Goal: Download file/media

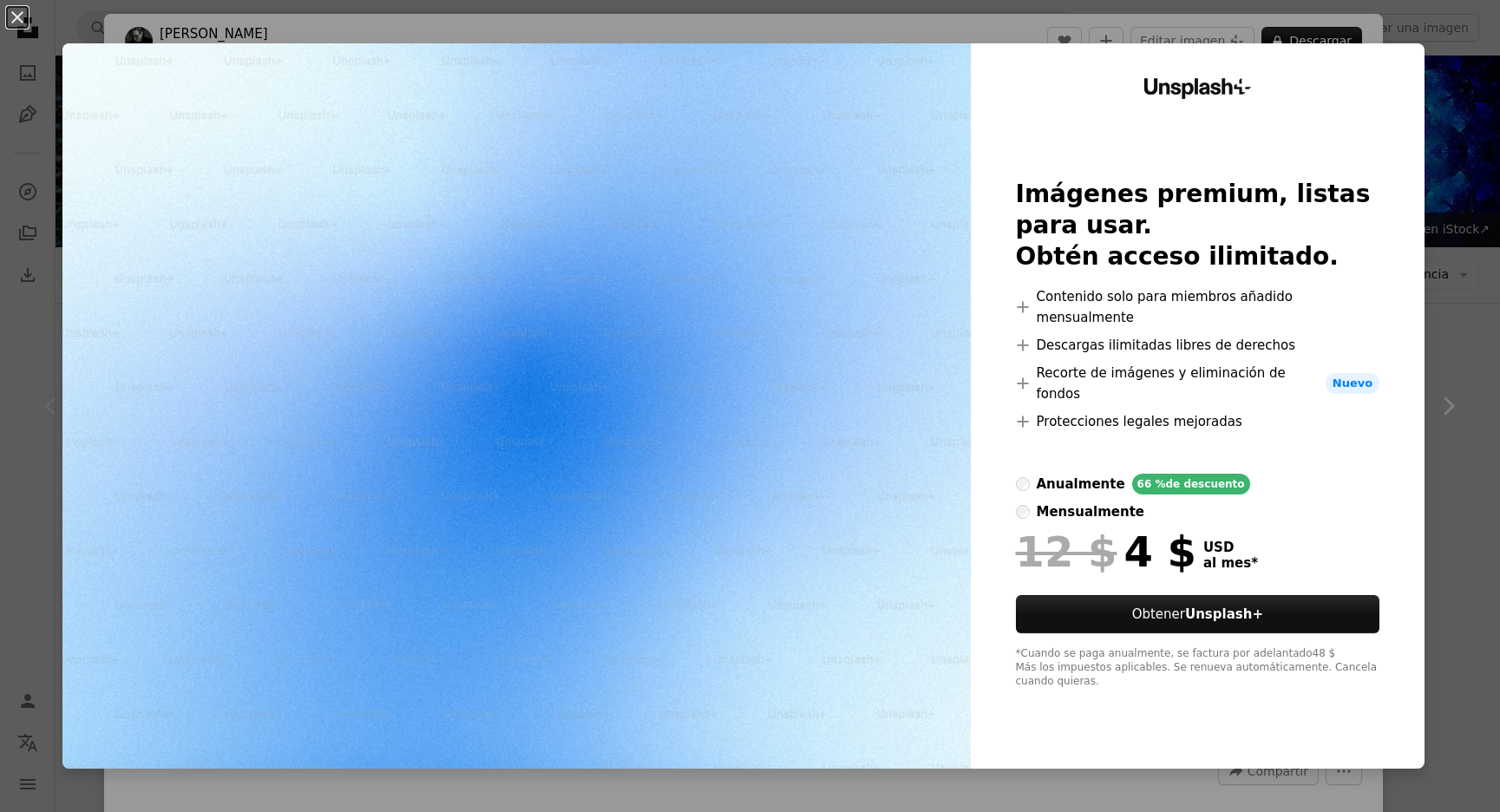
click at [1213, 10] on div "An X shape Unsplash+ Imágenes premium, listas para usar. Obtén acceso ilimitado…" at bounding box center [750, 406] width 1500 height 812
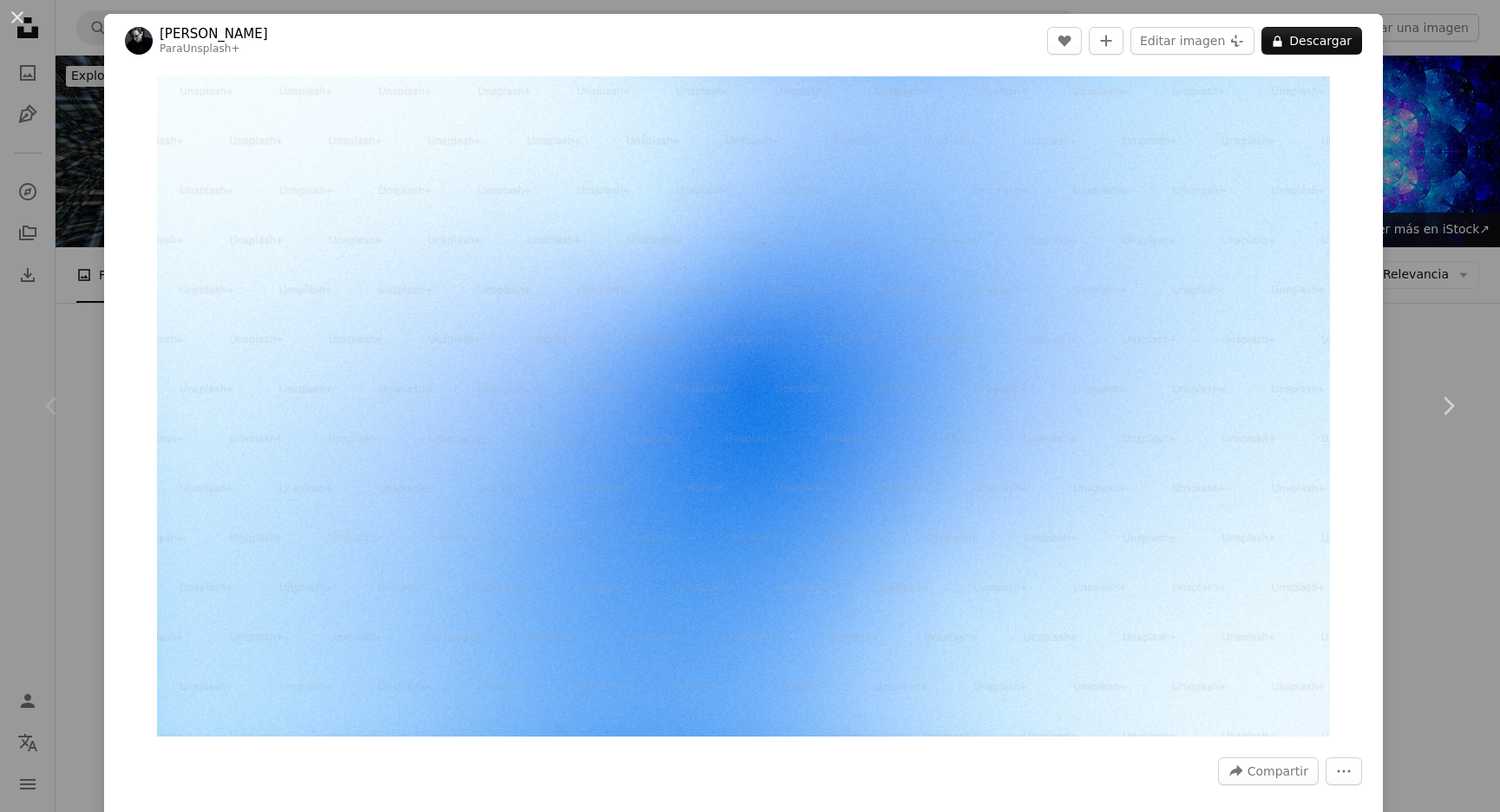
click at [71, 172] on div "An X shape Chevron left Chevron right [PERSON_NAME] Para Unsplash+ A heart A pl…" at bounding box center [750, 406] width 1500 height 812
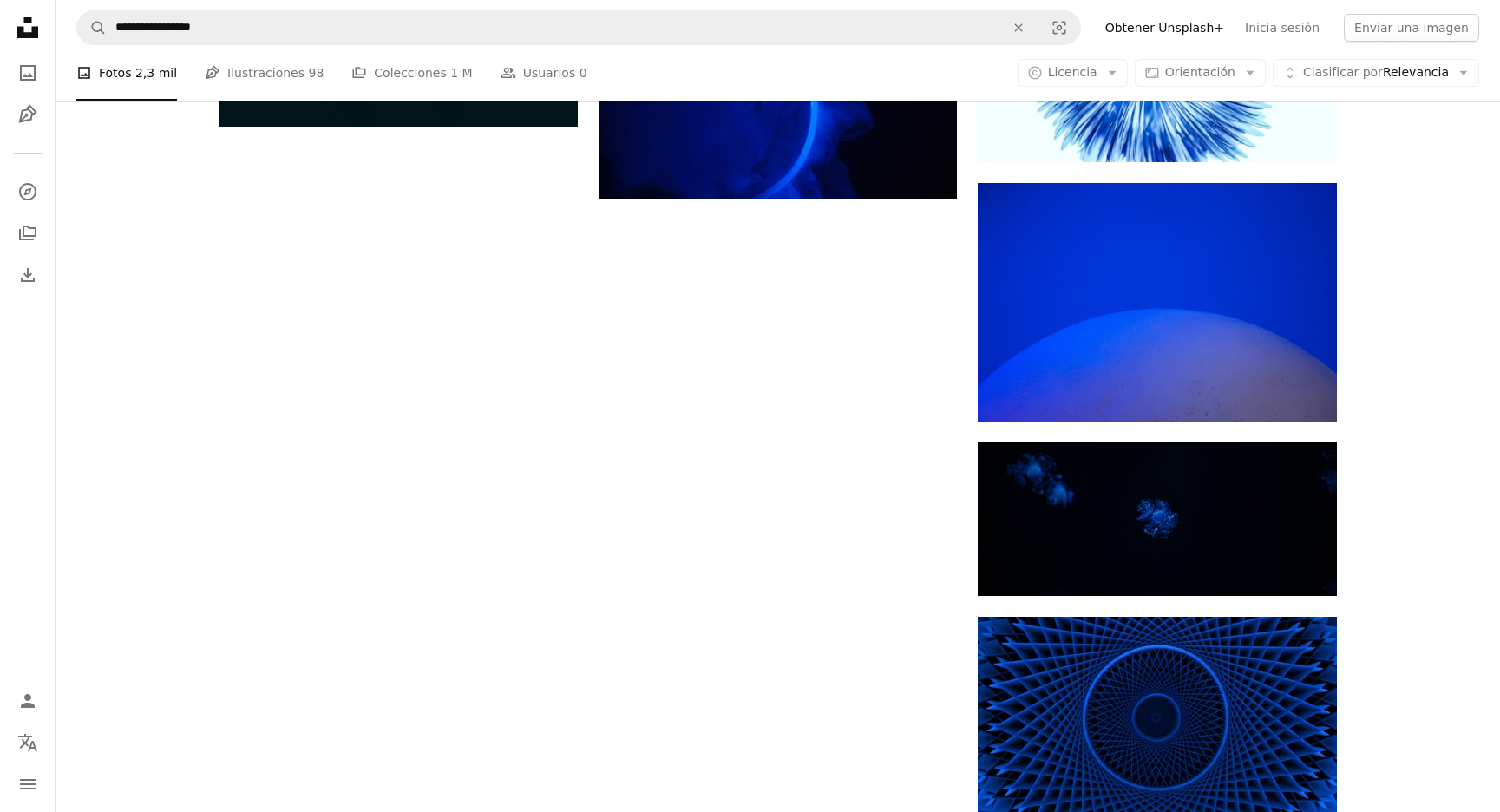
scroll to position [2489, 0]
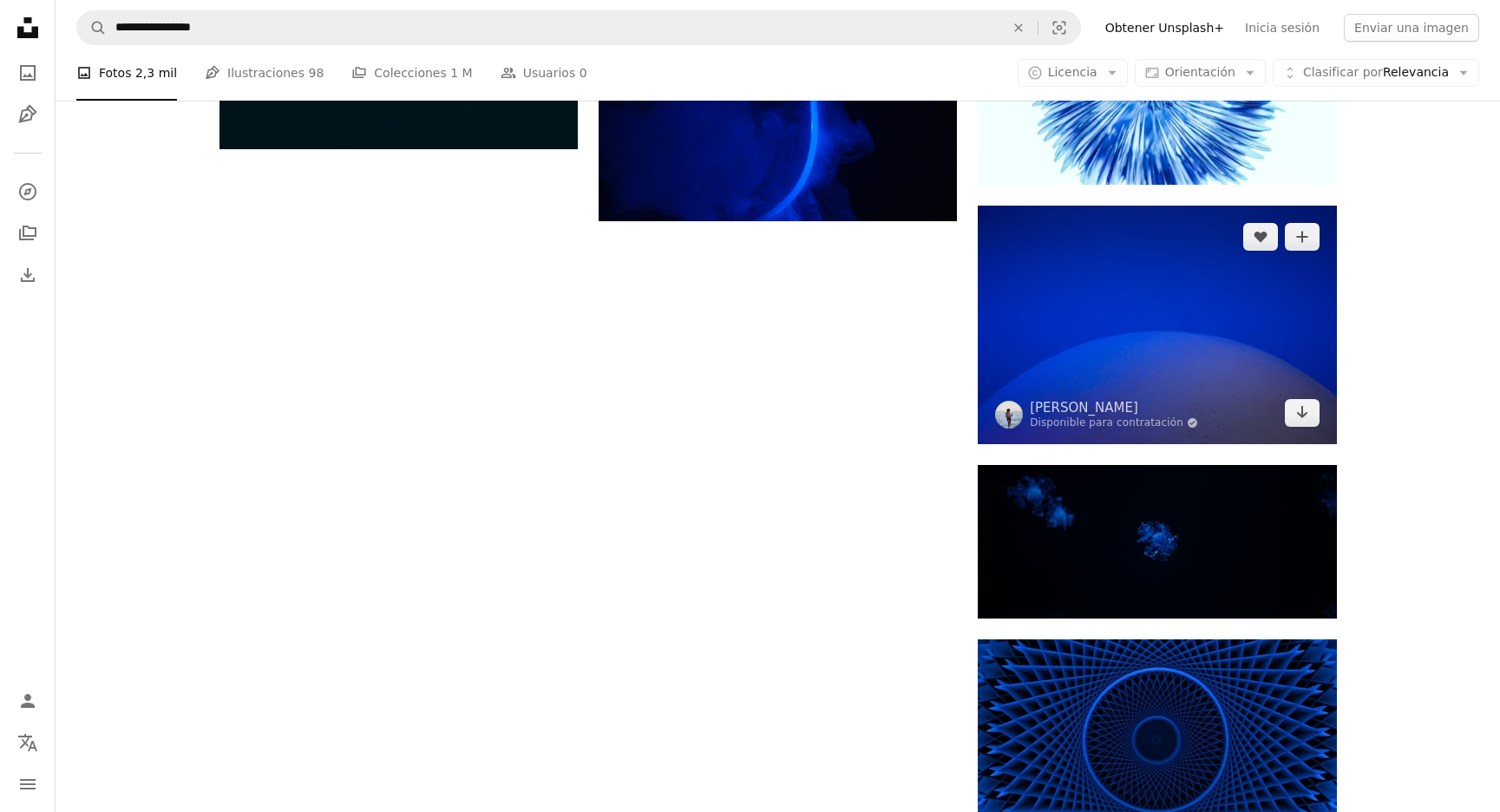
click at [1155, 325] on img at bounding box center [1157, 324] width 359 height 238
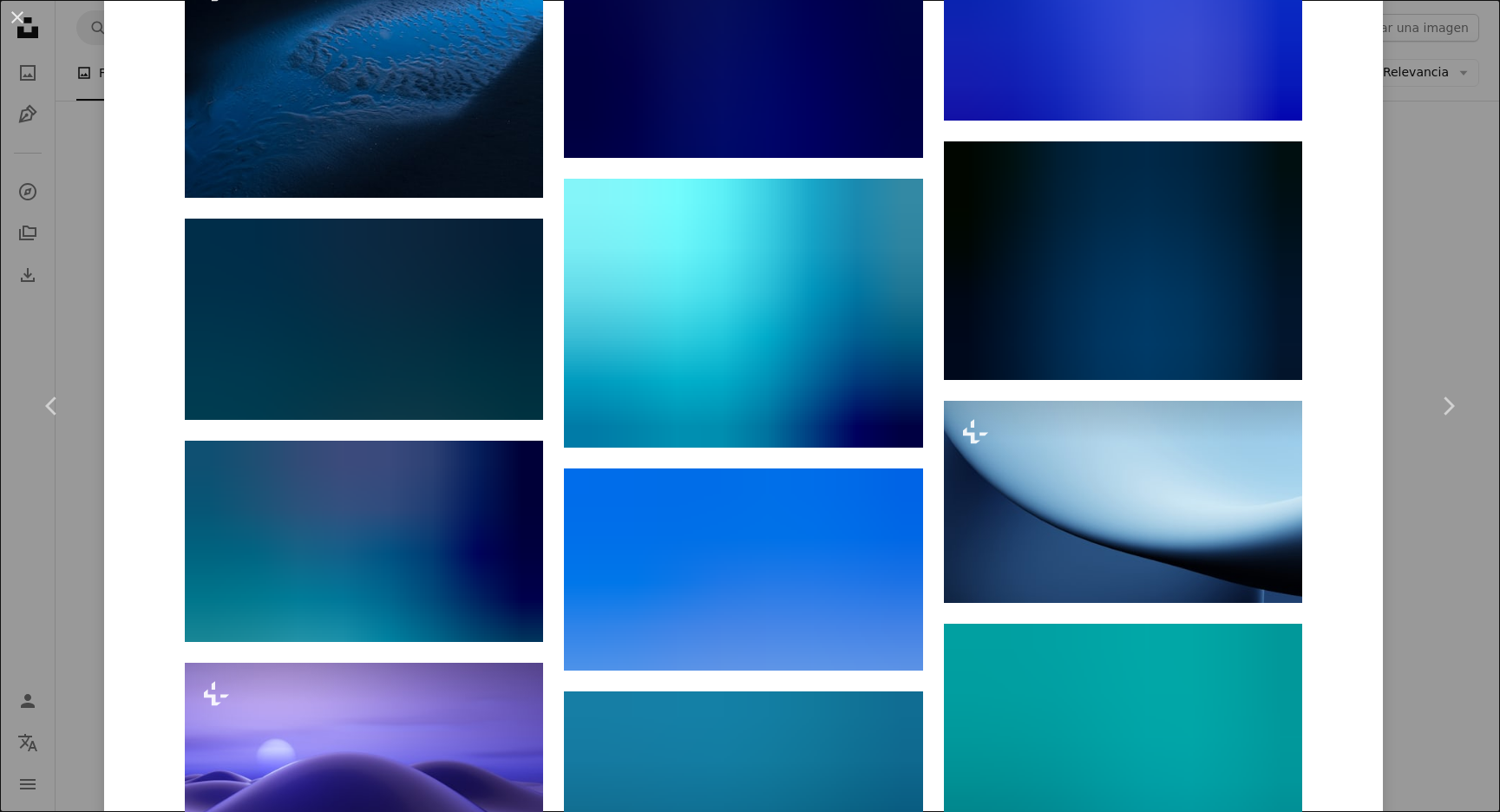
scroll to position [1937, 0]
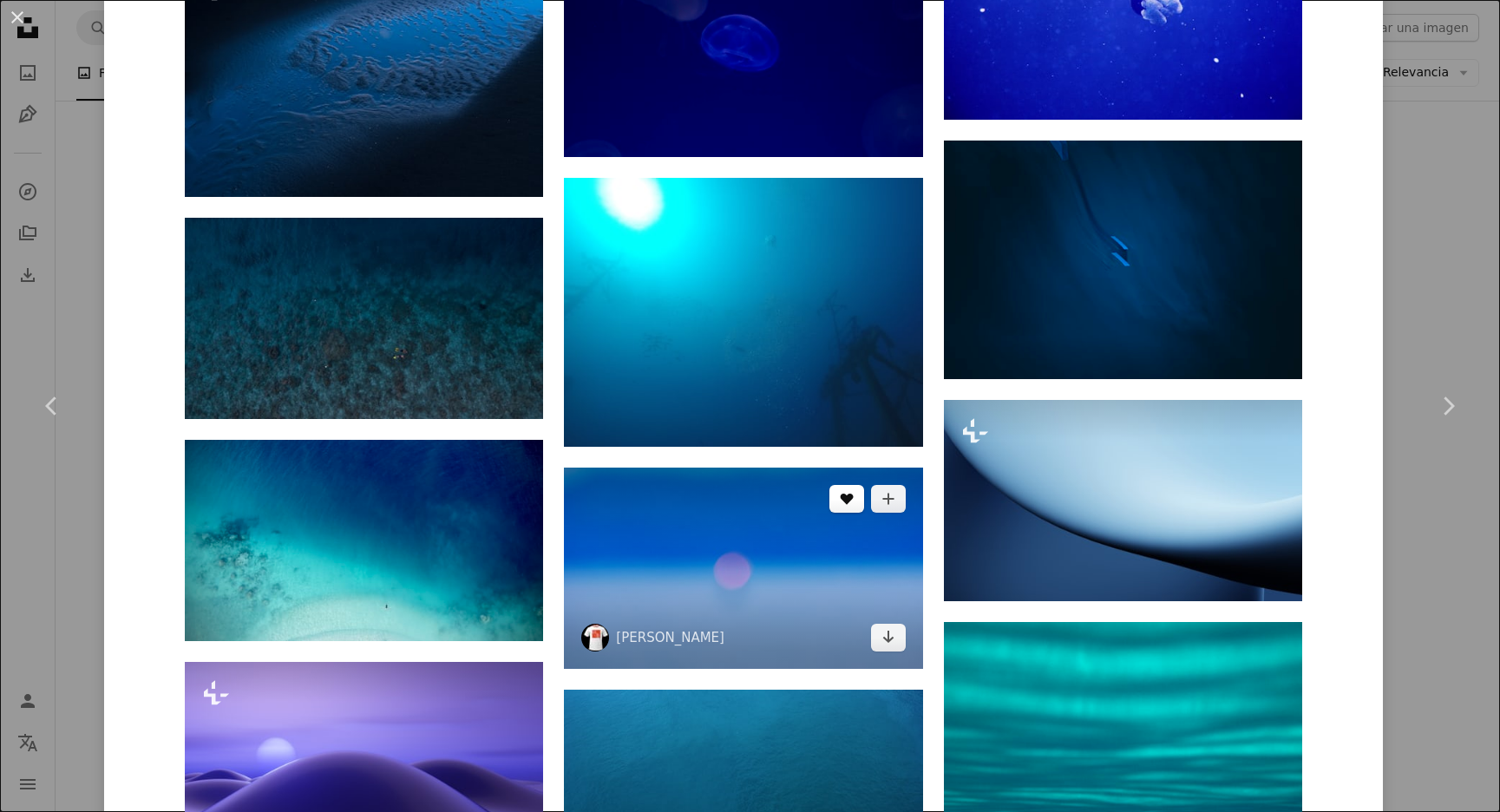
click at [850, 506] on button "A heart" at bounding box center [846, 499] width 35 height 28
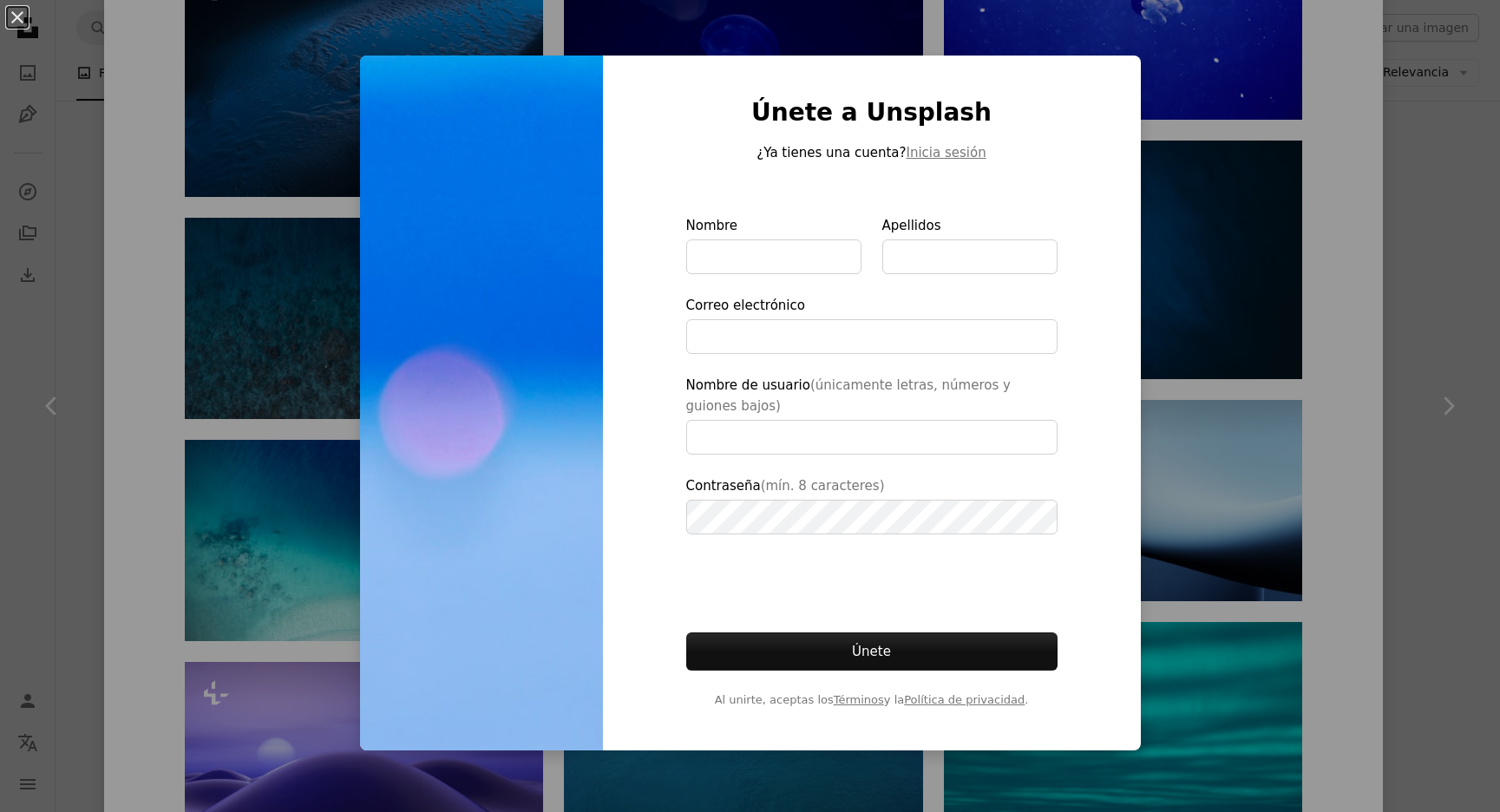
click at [1061, 344] on div "Únete a Unsplash ¿Ya tienes una cuenta? Inicia sesión Nombre Apellidos Correo e…" at bounding box center [872, 403] width 538 height 694
click at [1243, 319] on div "An X shape Únete a Unsplash ¿Ya tienes una cuenta? Inicia sesión Nombre Apellid…" at bounding box center [750, 406] width 1500 height 812
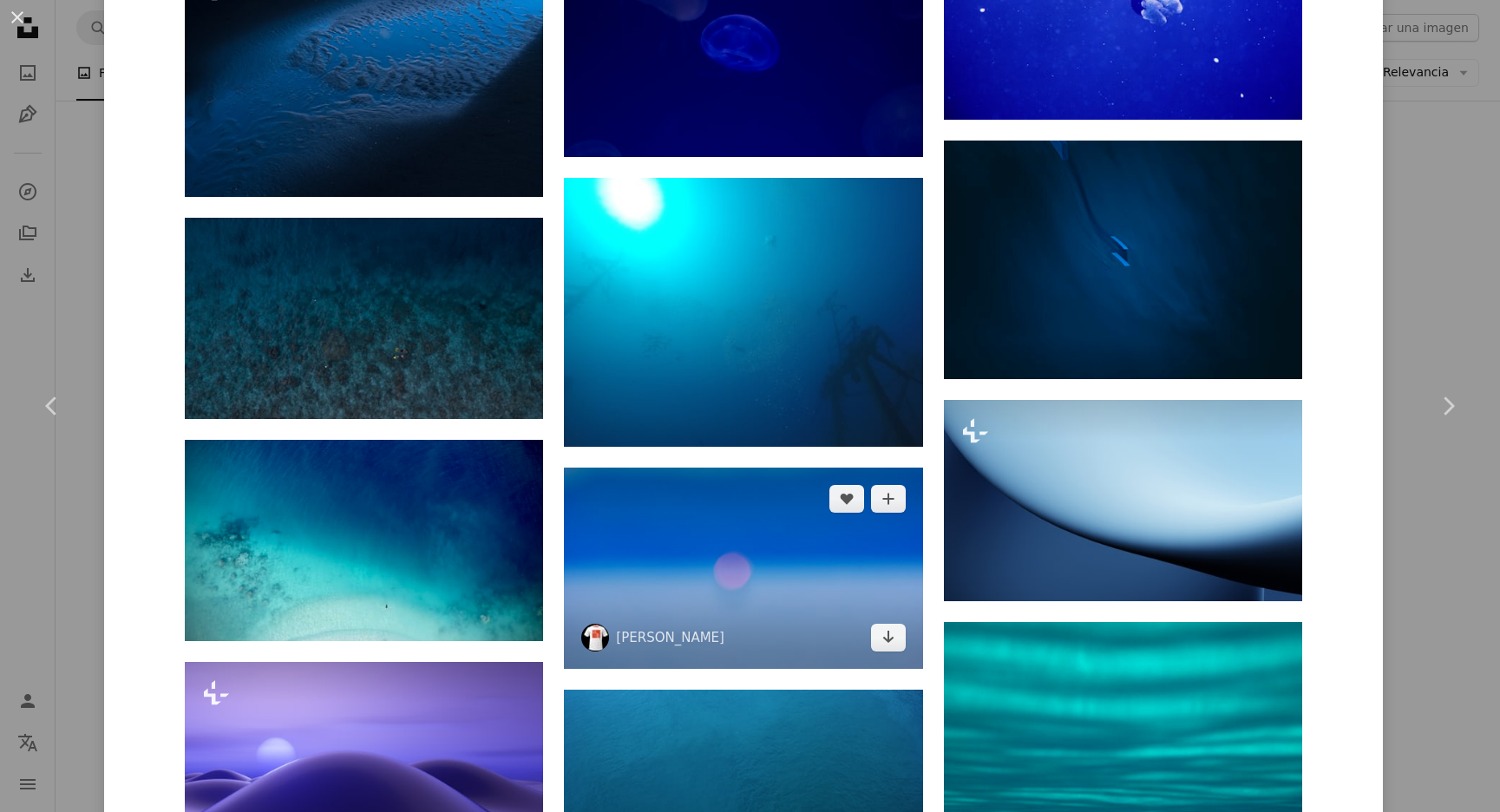
click at [796, 500] on img at bounding box center [744, 568] width 359 height 201
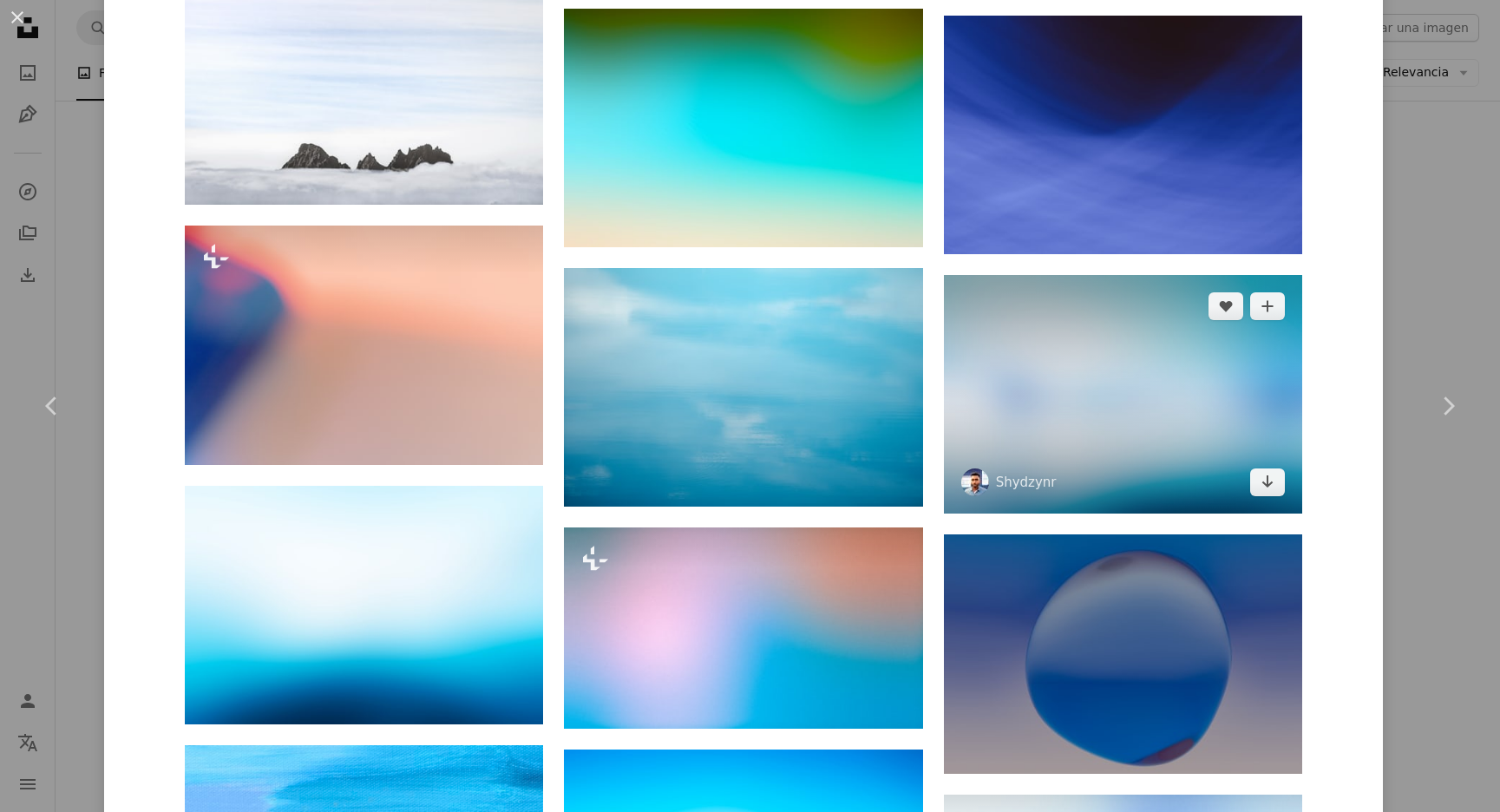
scroll to position [2102, 0]
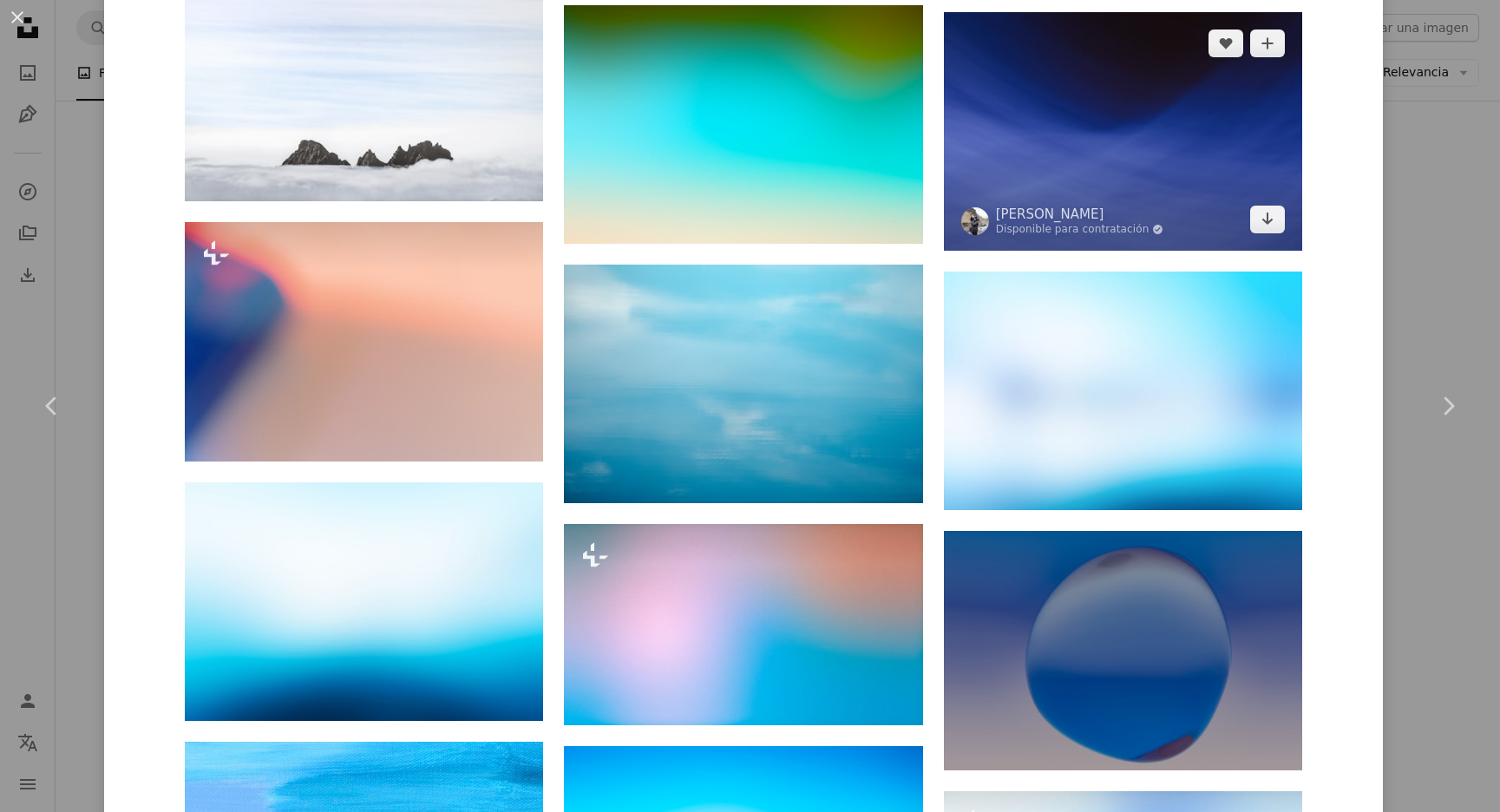
click at [1191, 137] on img at bounding box center [1123, 131] width 359 height 238
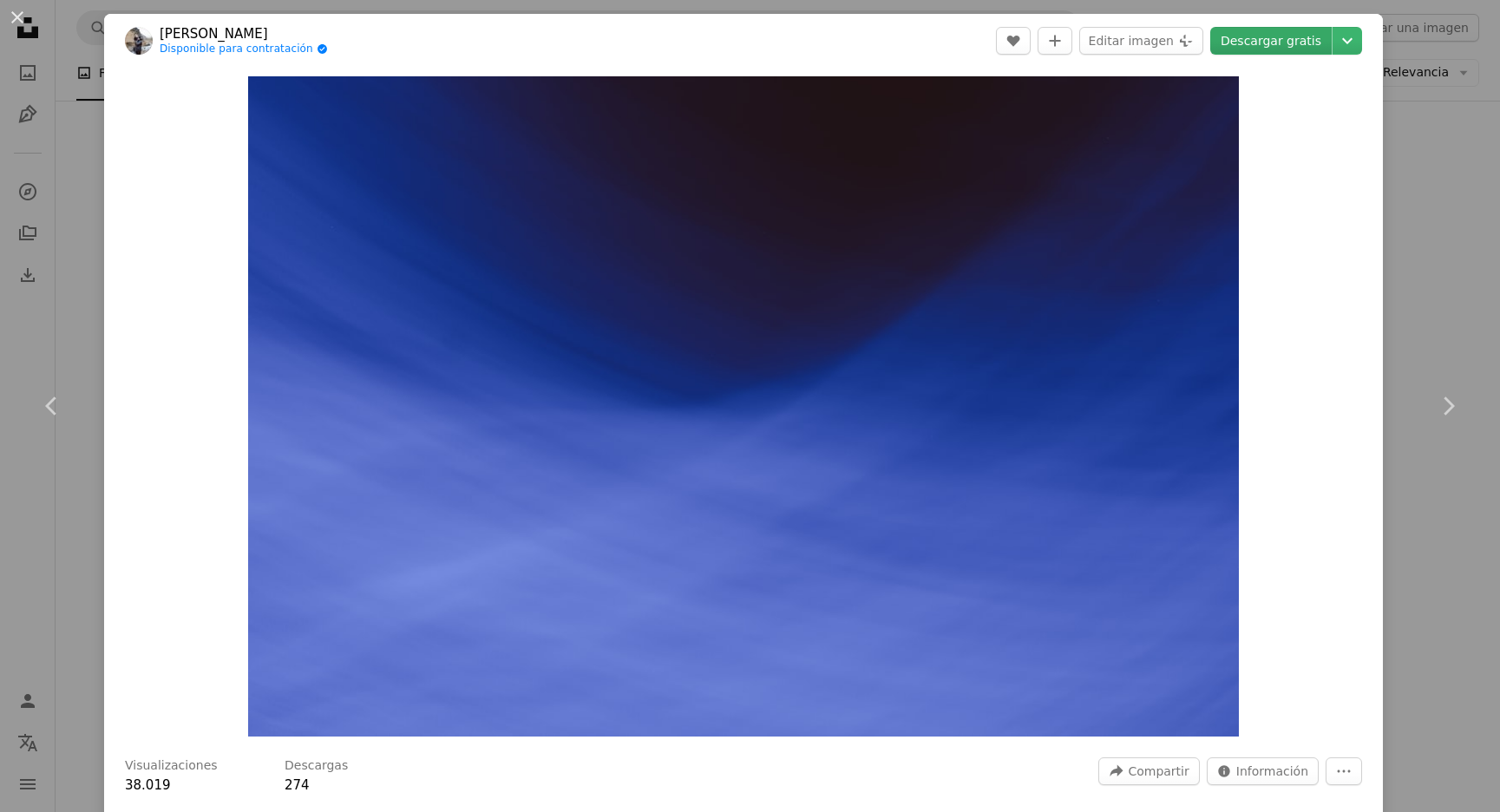
click at [1291, 43] on link "Descargar gratis" at bounding box center [1271, 41] width 122 height 28
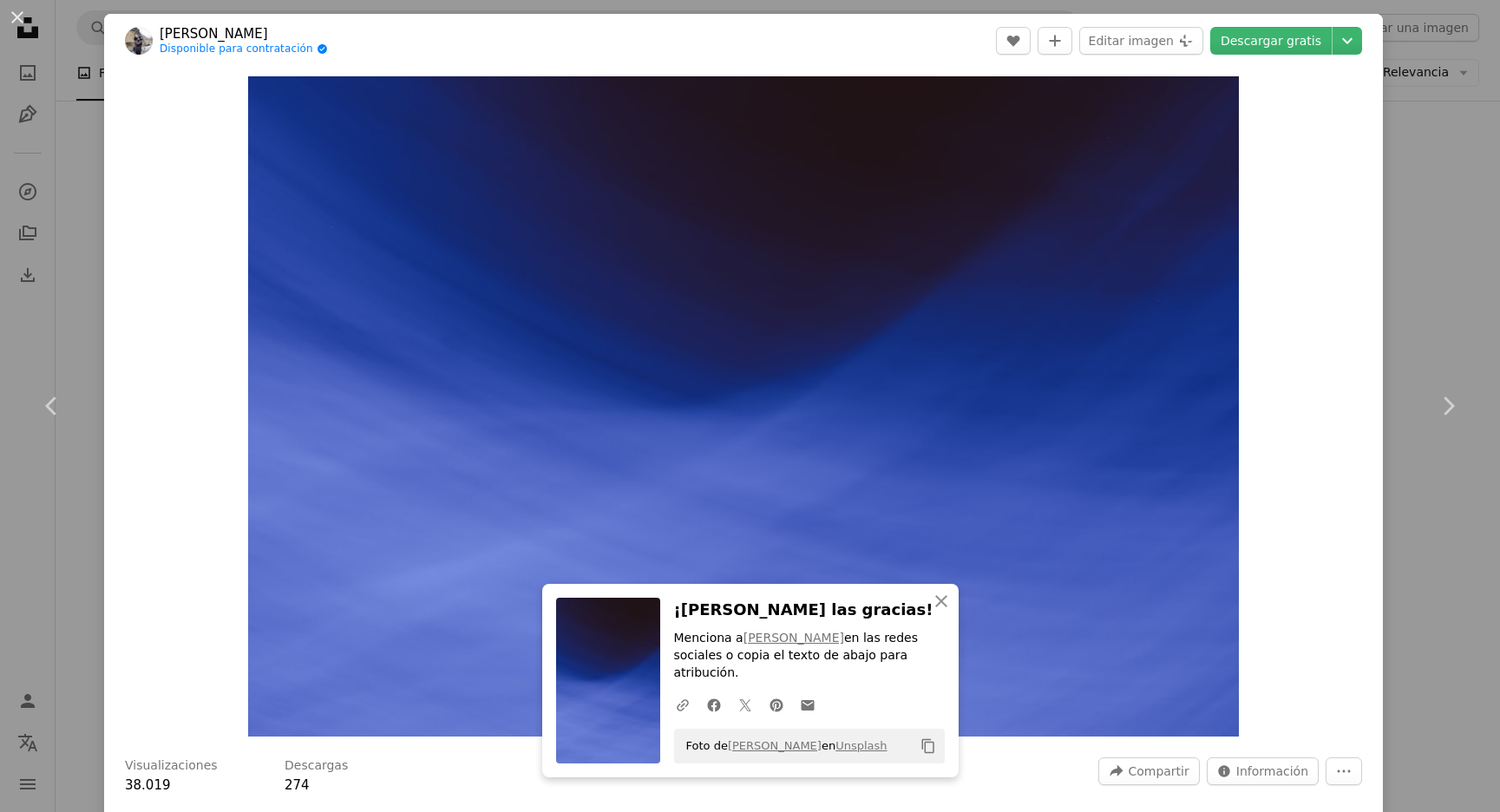
click at [107, 210] on div "Zoom in" at bounding box center [743, 406] width 1279 height 677
click at [84, 218] on div "An X shape Chevron left Chevron right An X shape Cerrar ¡[PERSON_NAME] las grac…" at bounding box center [750, 406] width 1500 height 812
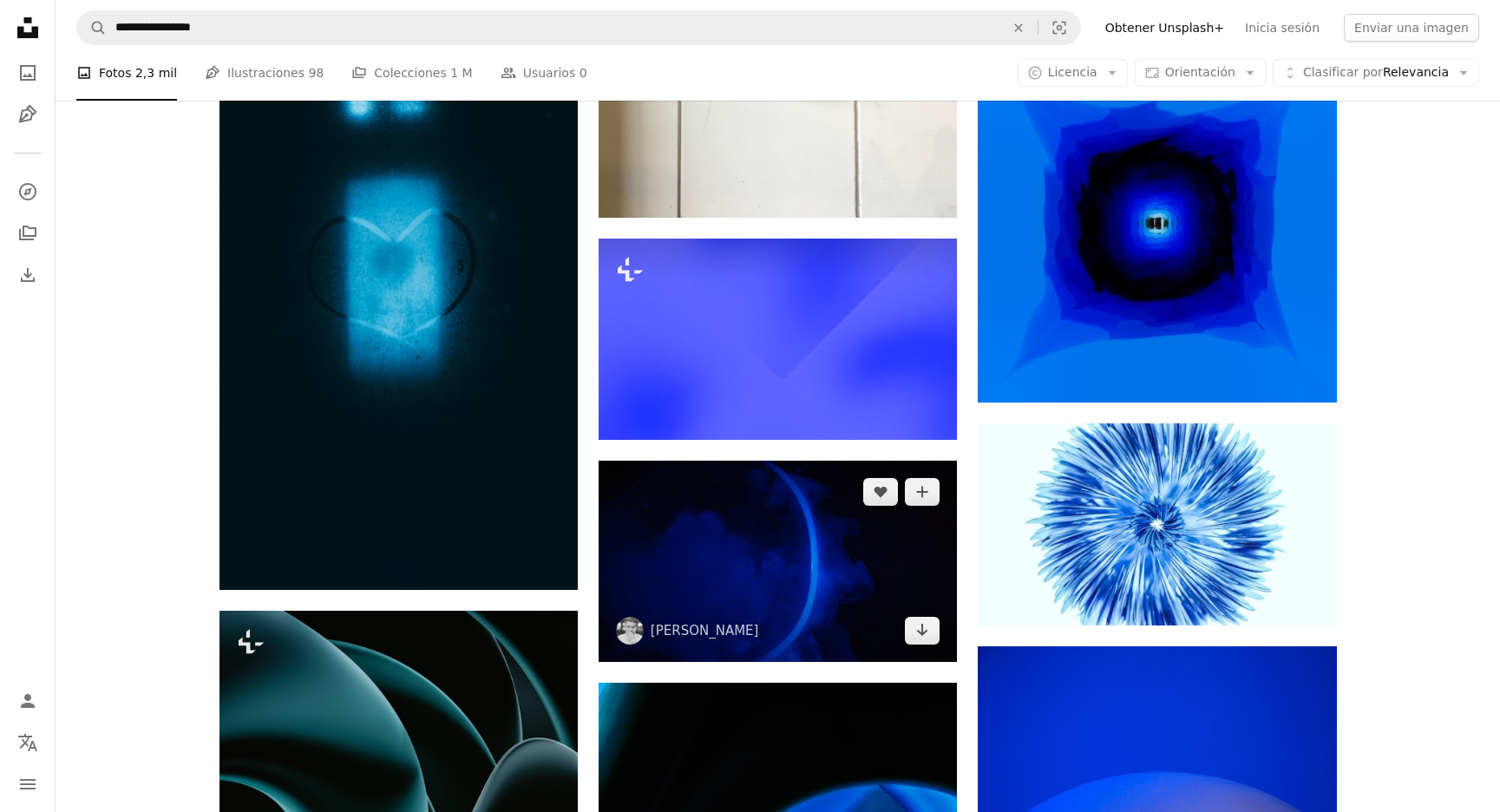
scroll to position [2056, 0]
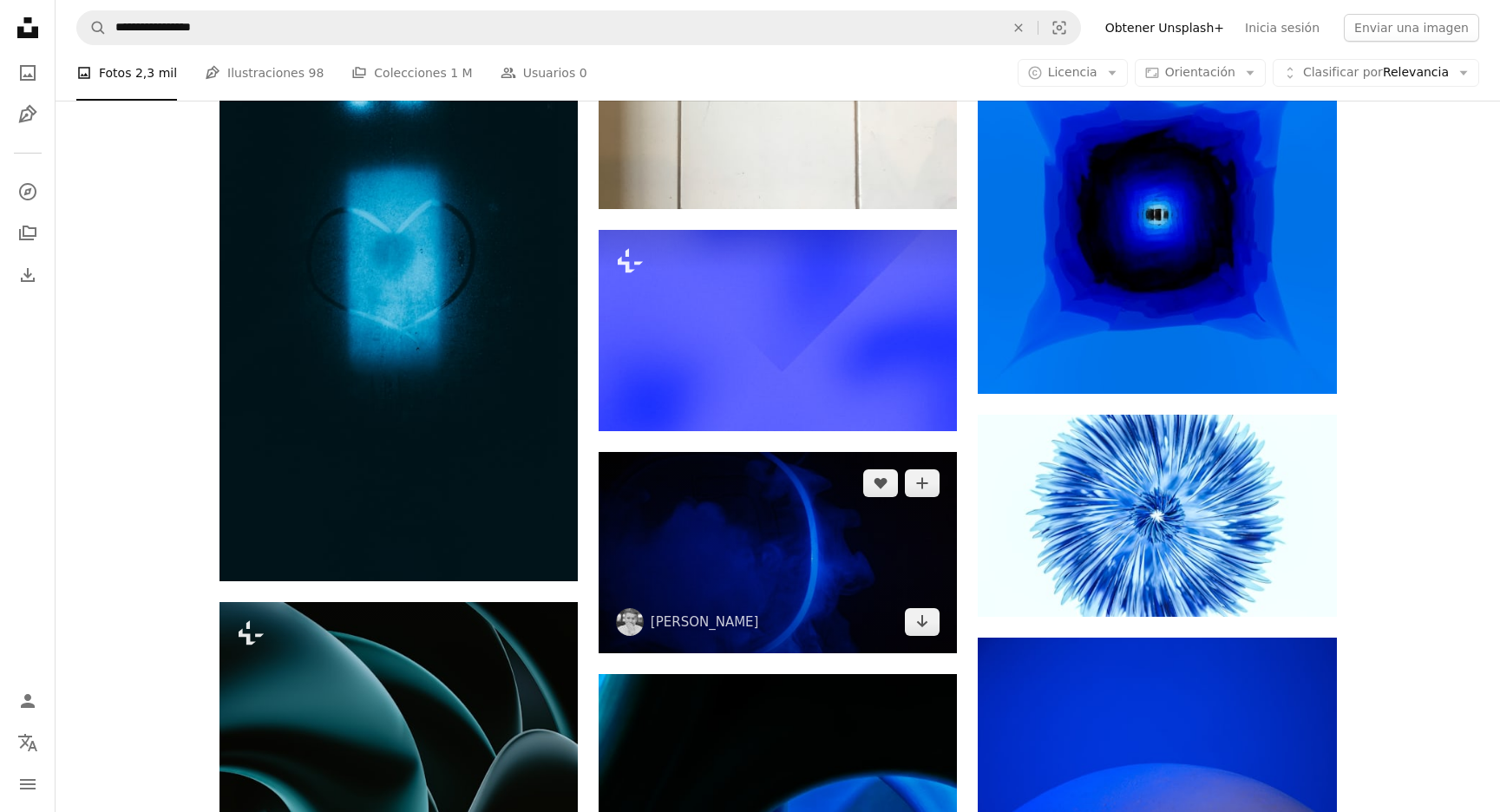
click at [781, 612] on img at bounding box center [778, 553] width 359 height 201
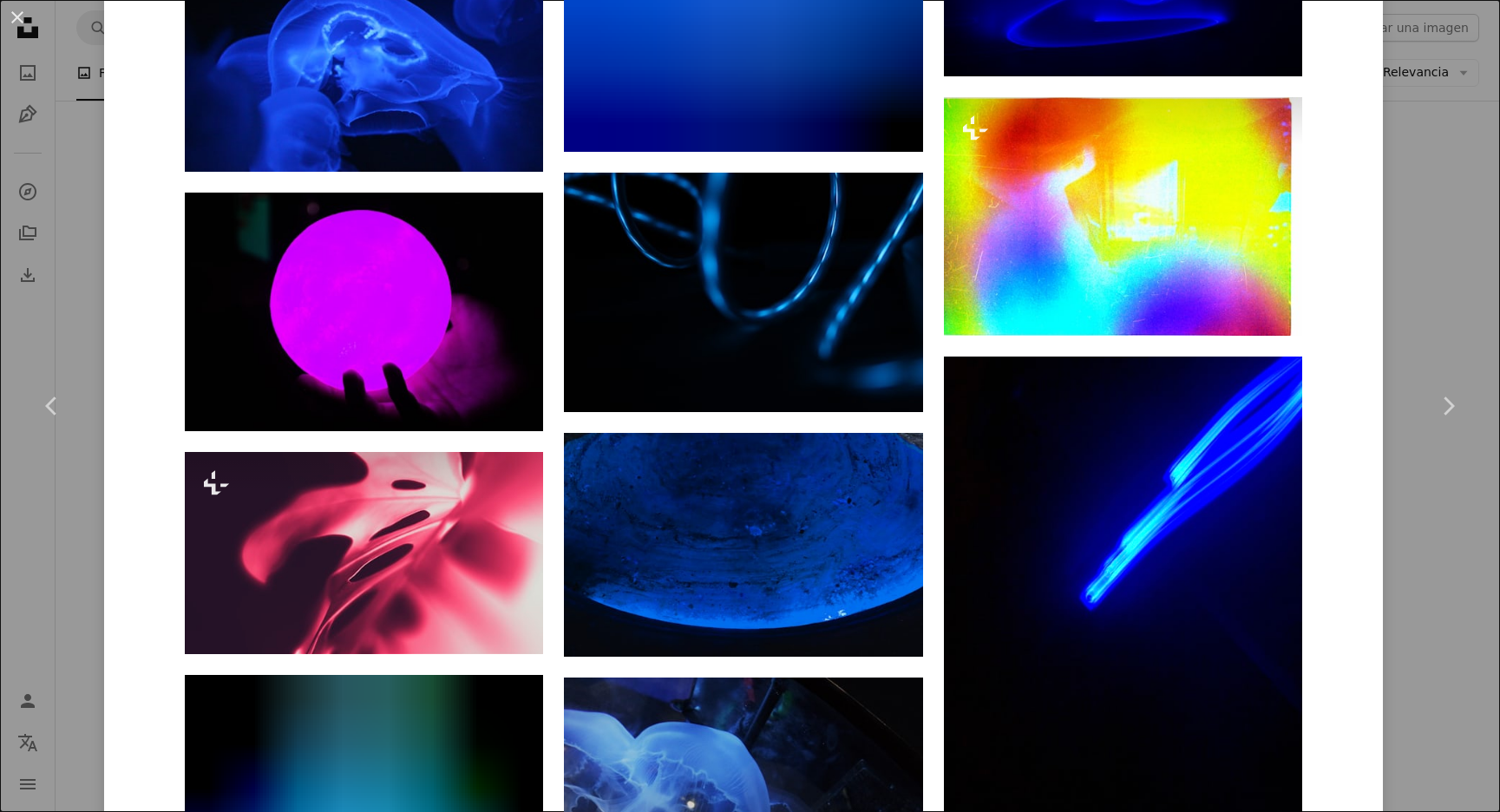
scroll to position [4879, 0]
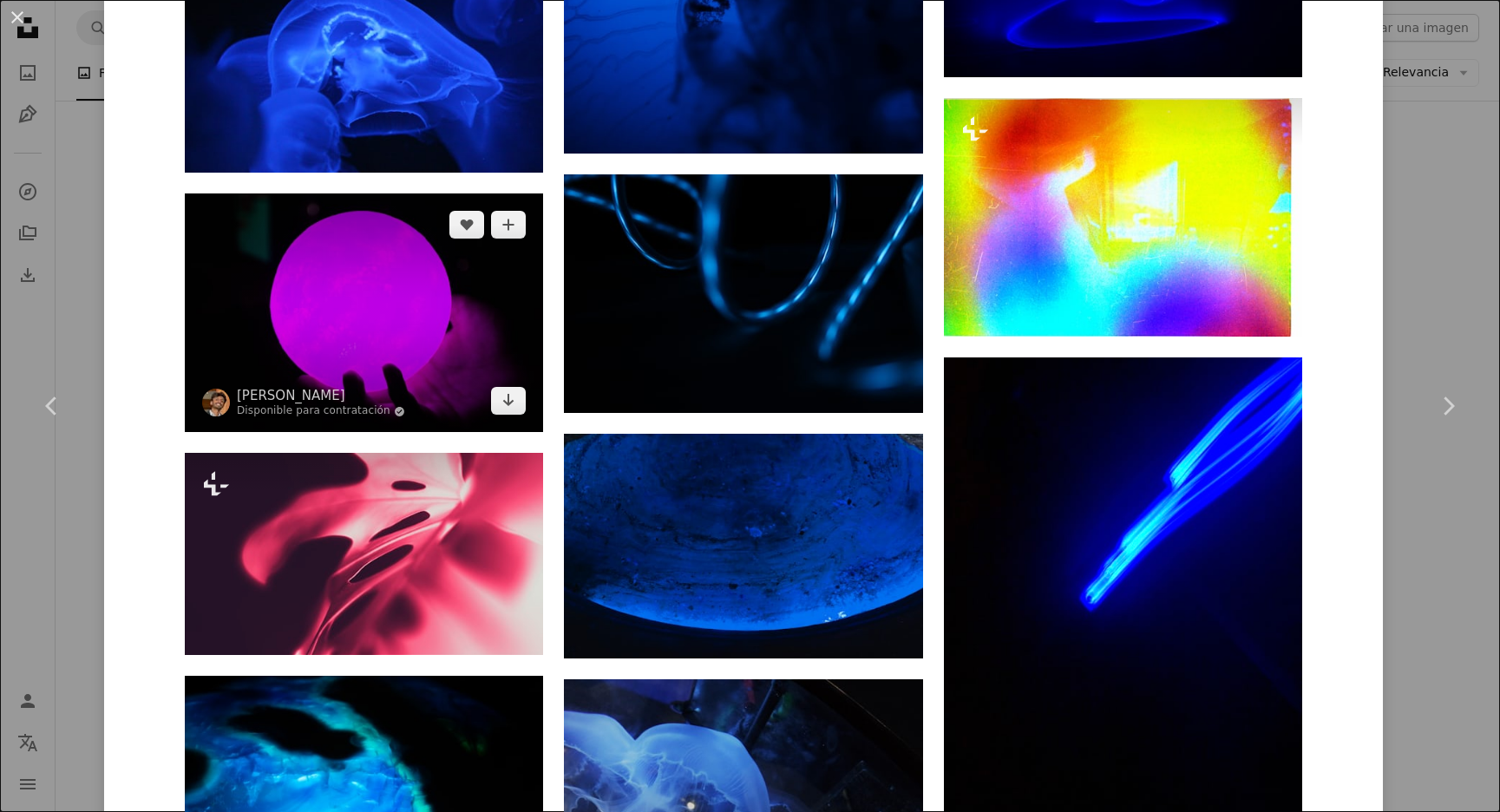
click at [386, 302] on img at bounding box center [364, 312] width 359 height 238
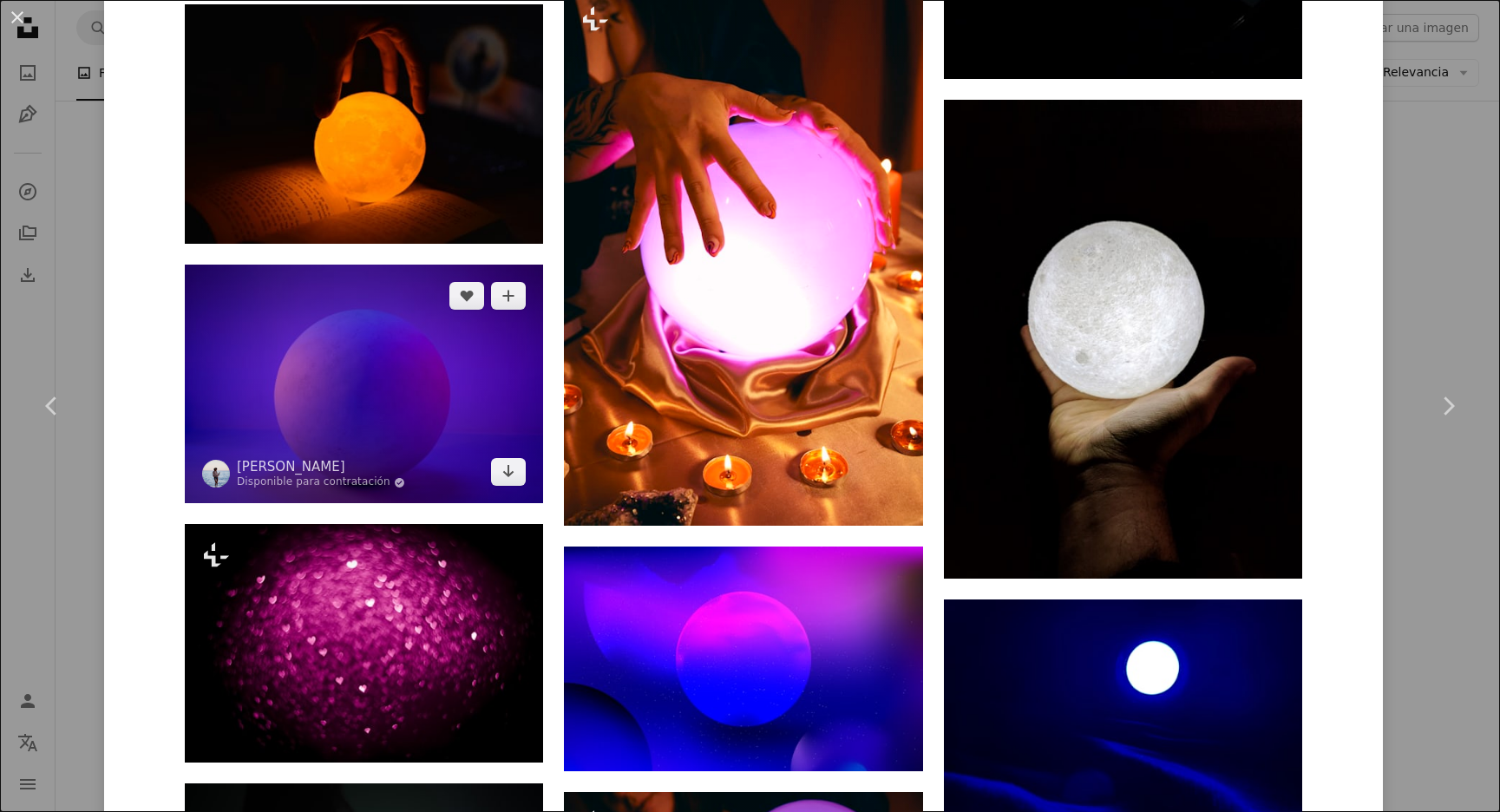
scroll to position [2097, 0]
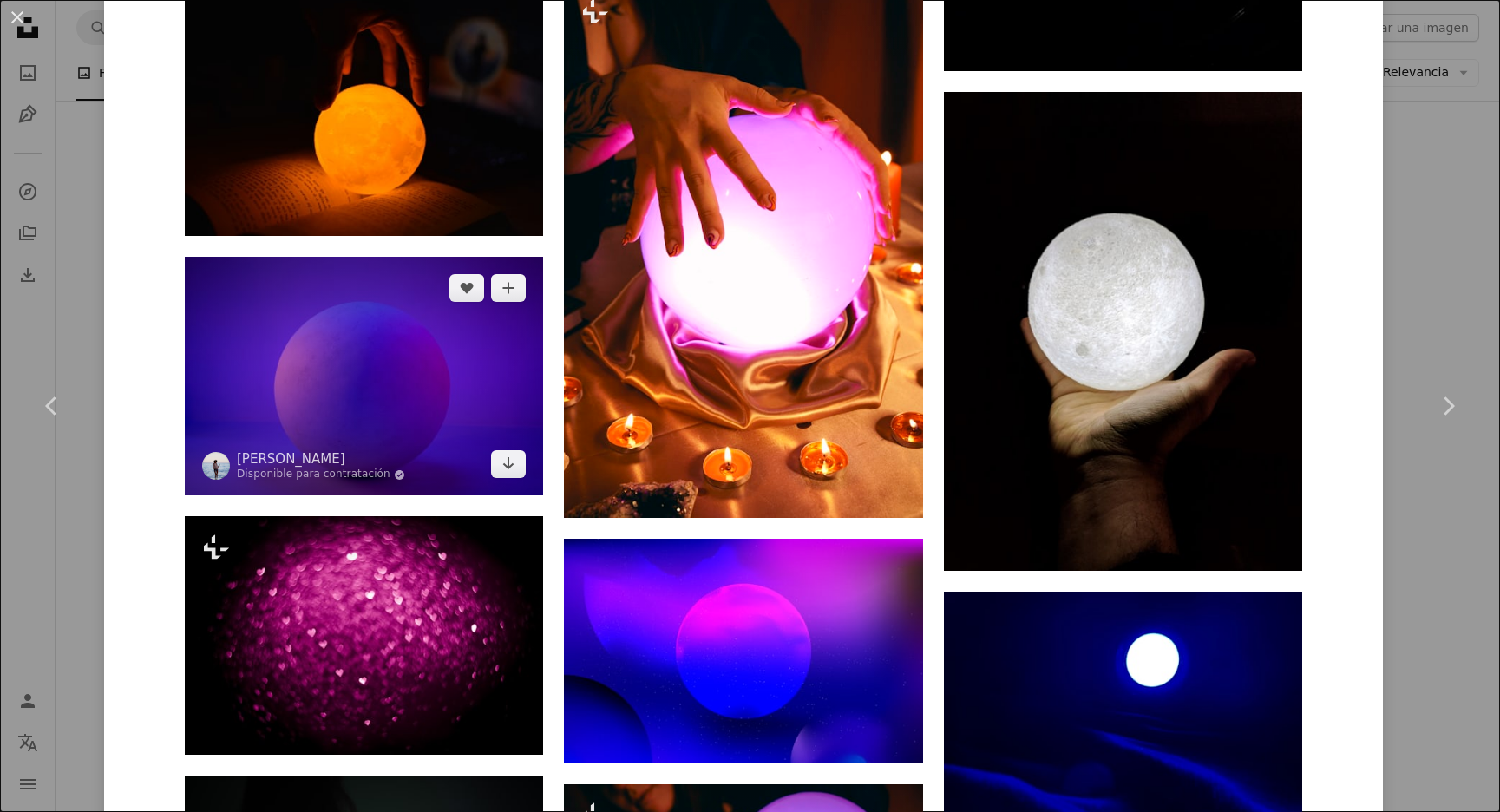
click at [376, 352] on img at bounding box center [364, 376] width 359 height 238
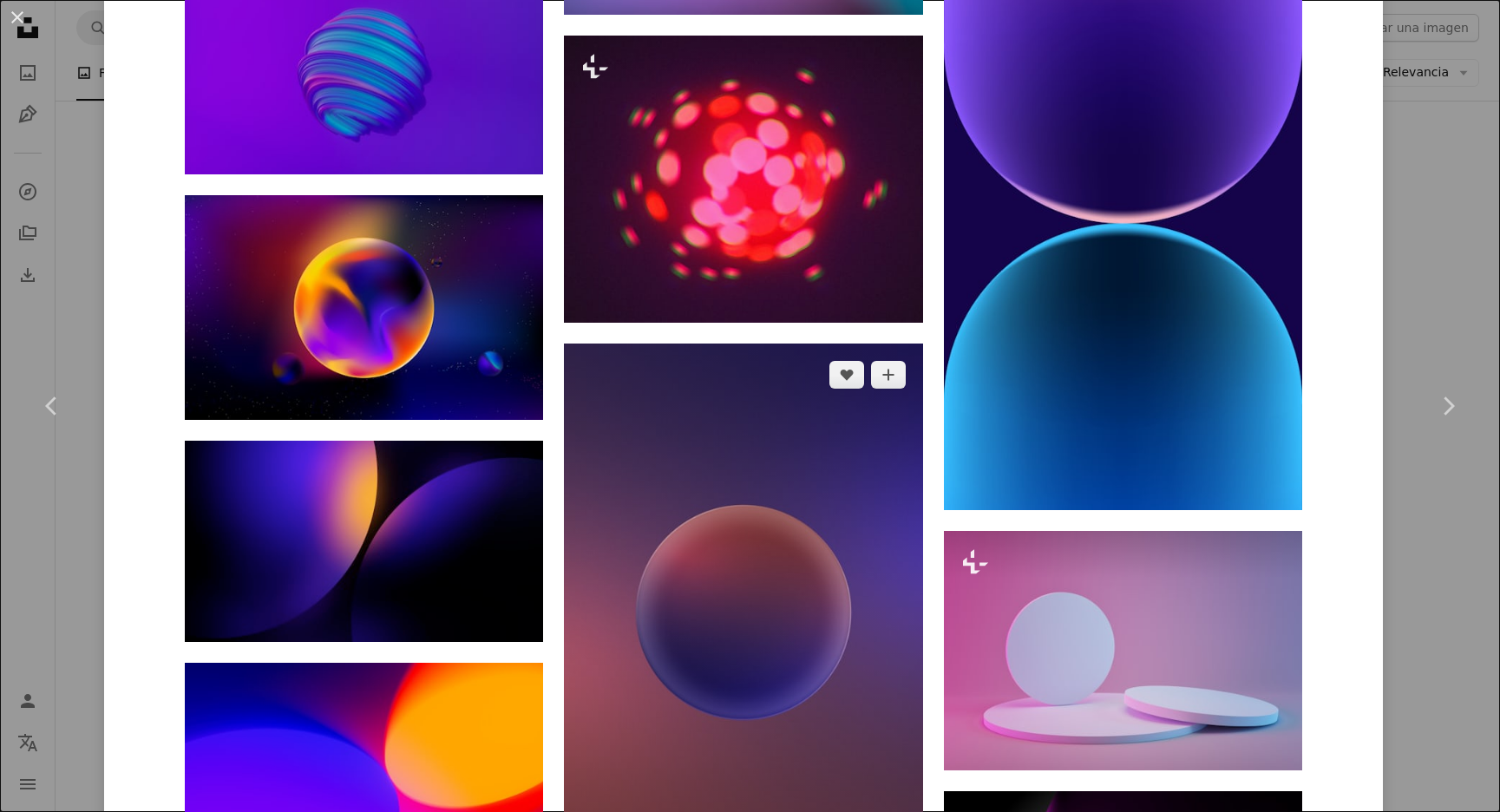
scroll to position [5838, 0]
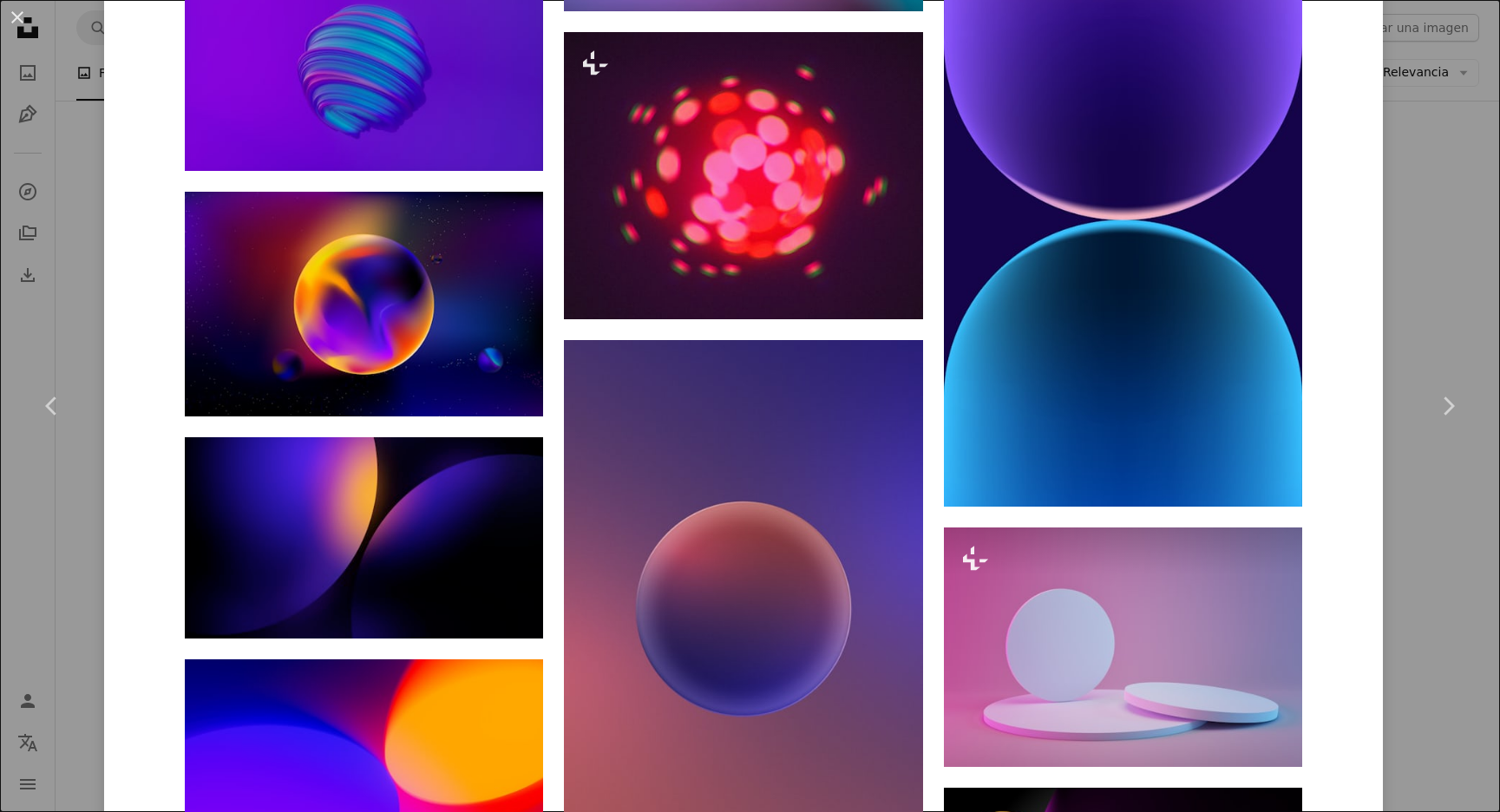
click at [52, 155] on div "An X shape Chevron left Chevron right [PERSON_NAME] Disponible para contratació…" at bounding box center [750, 406] width 1500 height 812
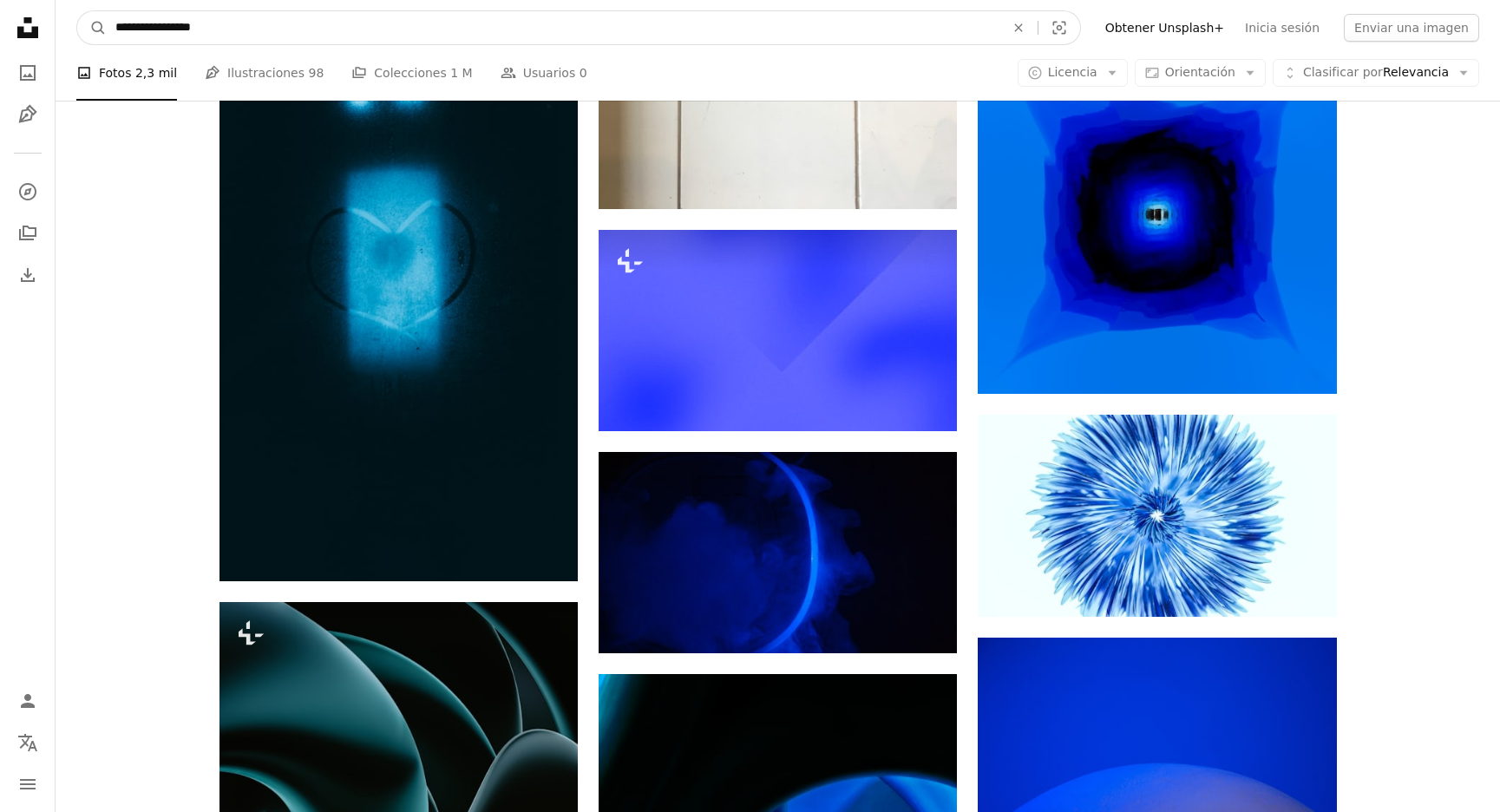
drag, startPoint x: 5, startPoint y: 32, endPoint x: -21, endPoint y: 32, distance: 26.0
type input "*******"
click button "A magnifying glass" at bounding box center [92, 27] width 30 height 33
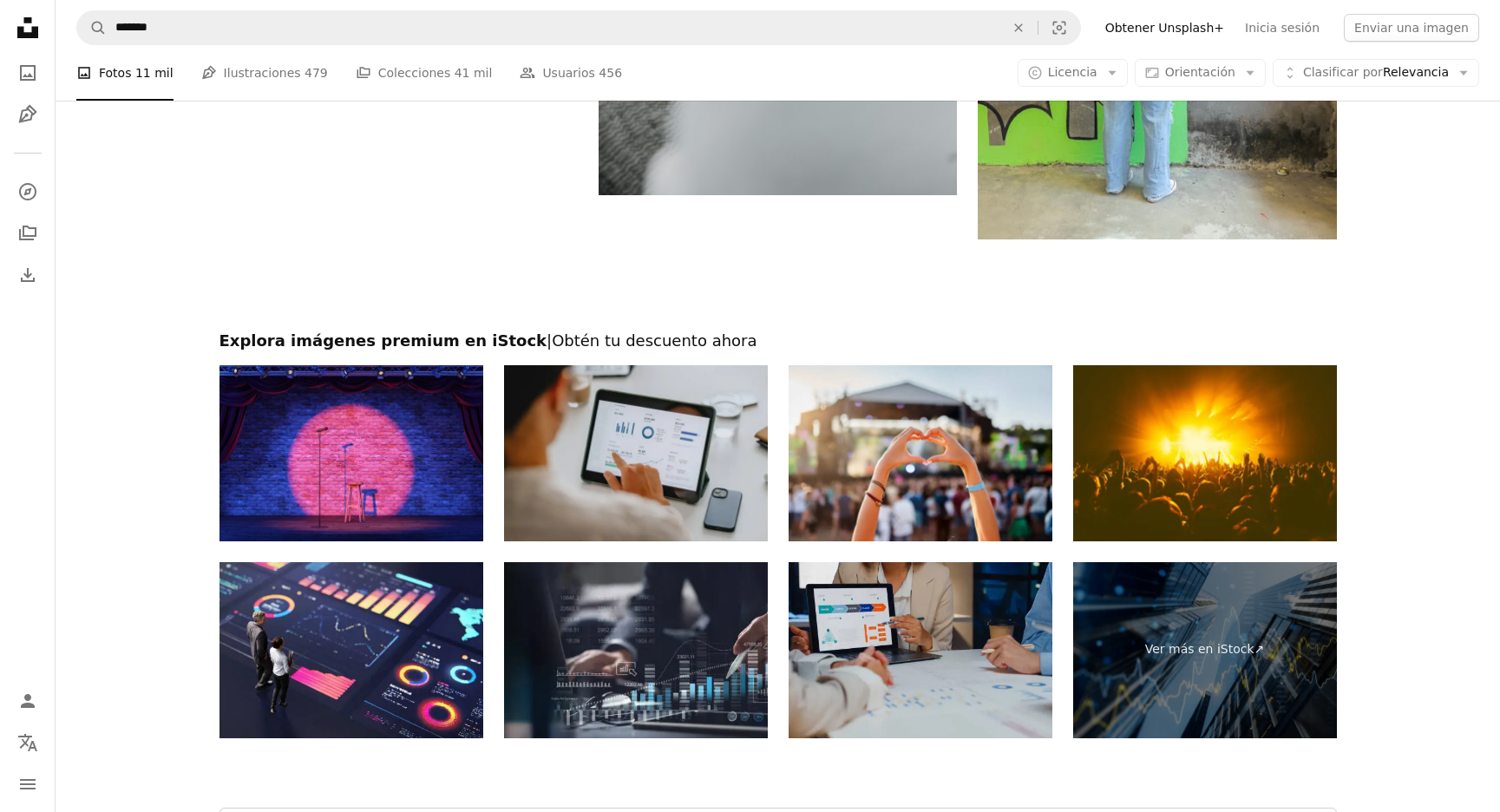
scroll to position [3425, 0]
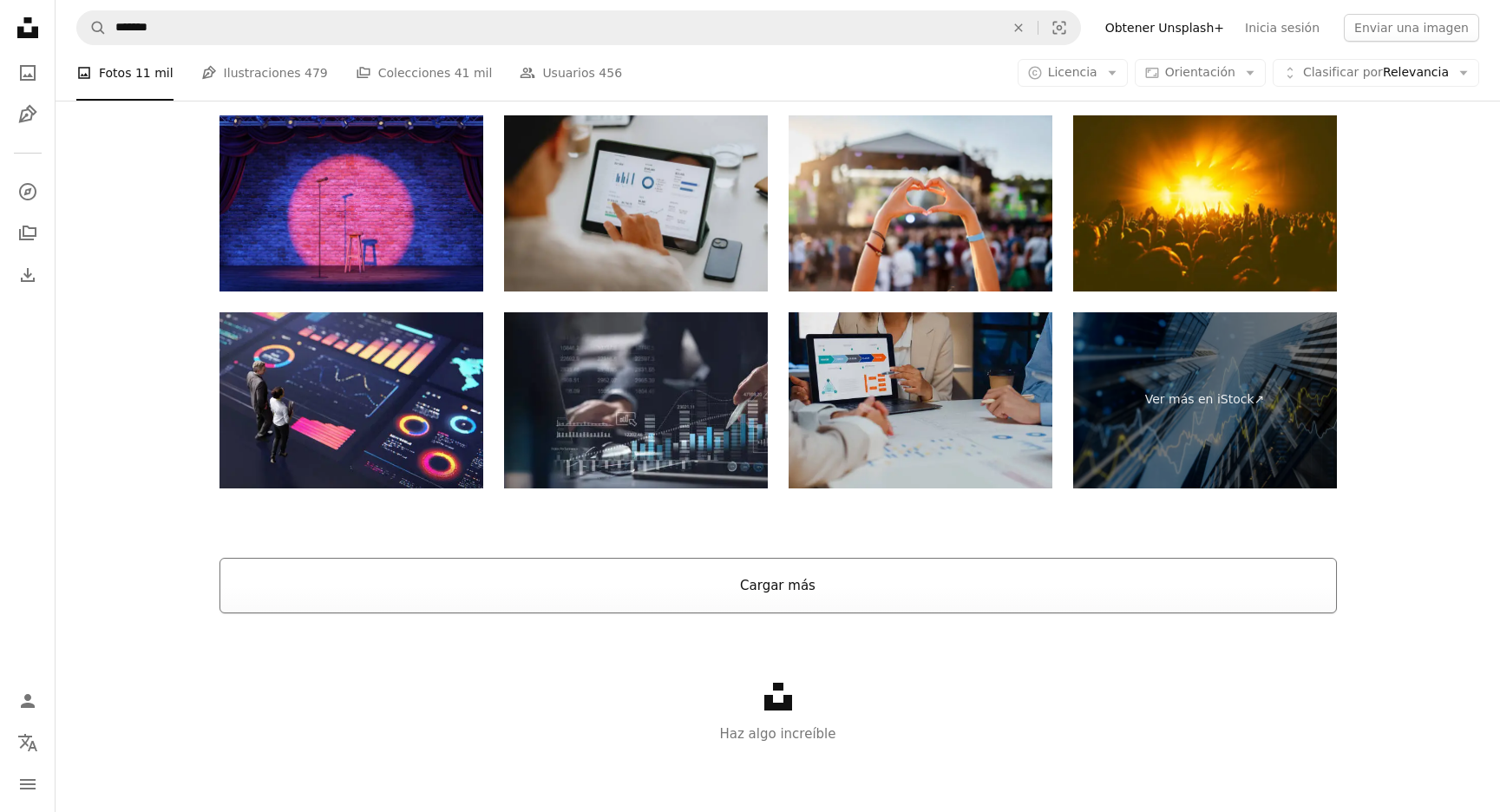
click at [602, 587] on button "Cargar más" at bounding box center [777, 586] width 1117 height 56
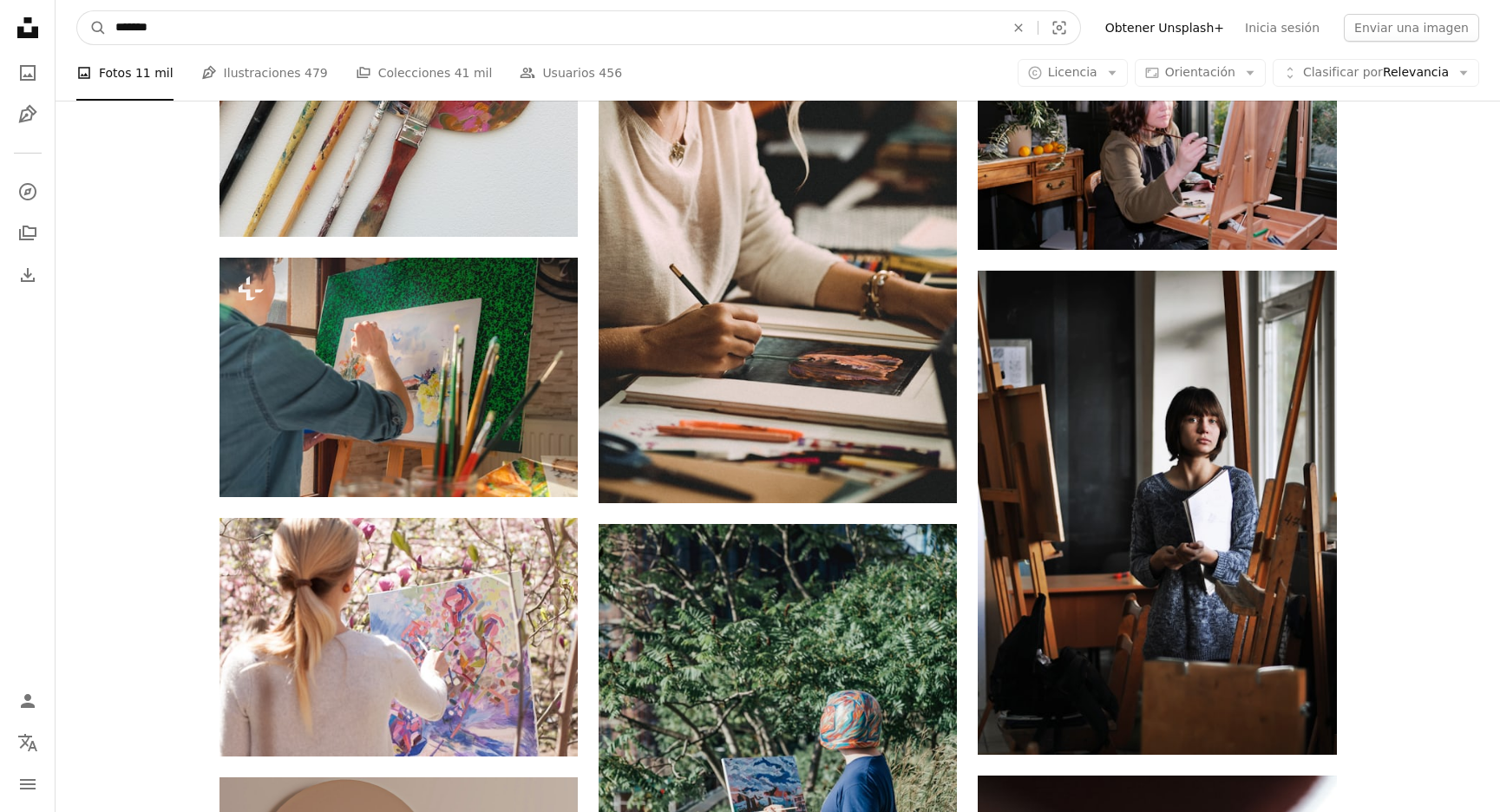
click at [181, 27] on input "*******" at bounding box center [553, 27] width 893 height 33
type input "**********"
click button "A magnifying glass" at bounding box center [92, 27] width 30 height 33
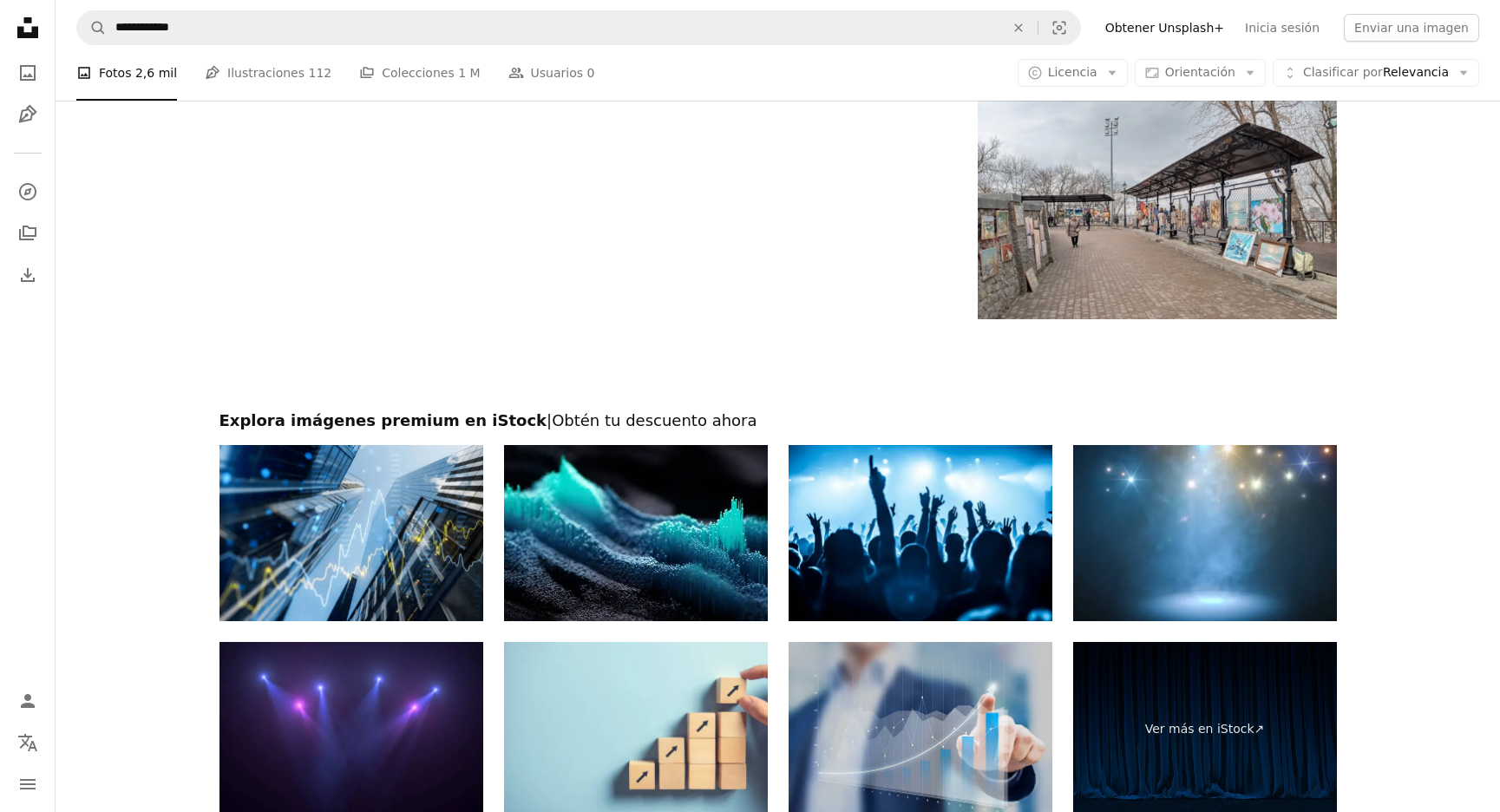
scroll to position [3506, 0]
